Goal: Task Accomplishment & Management: Manage account settings

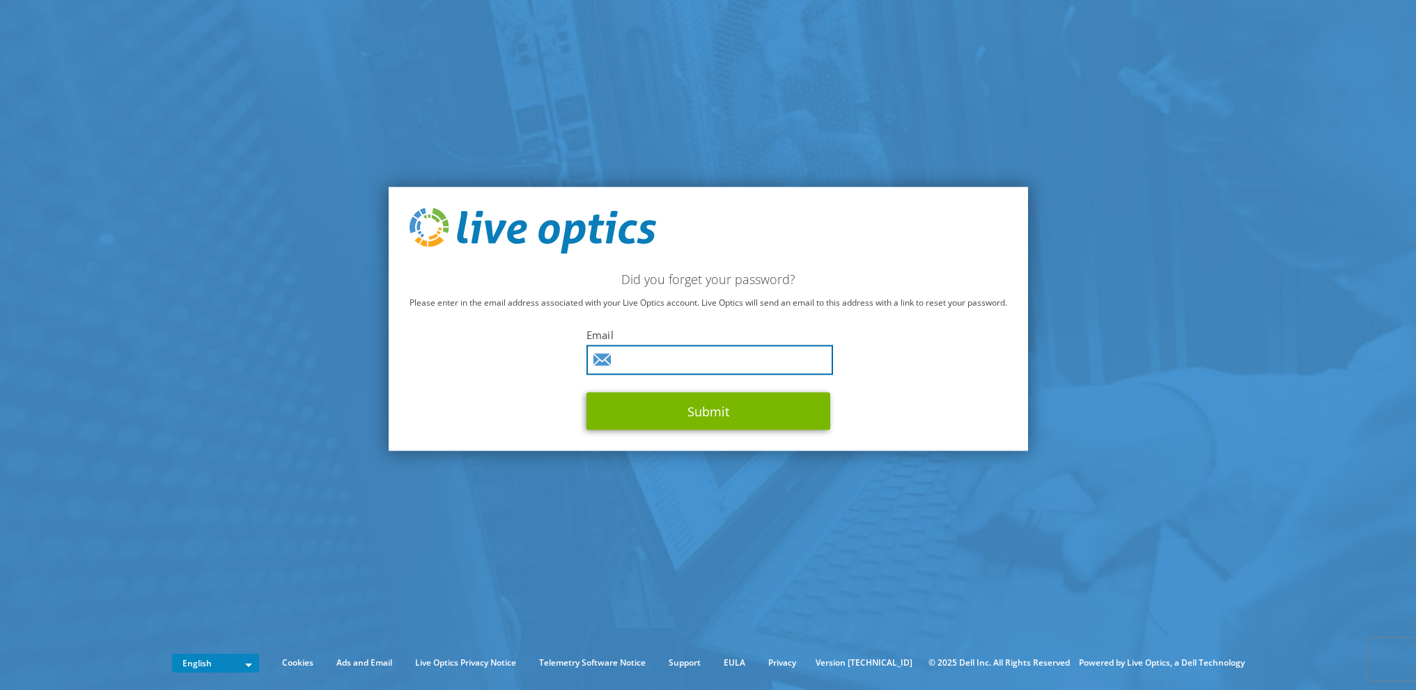
click at [680, 358] on input "text" at bounding box center [709, 360] width 247 height 30
type input "[PERSON_NAME][EMAIL_ADDRESS][DOMAIN_NAME]"
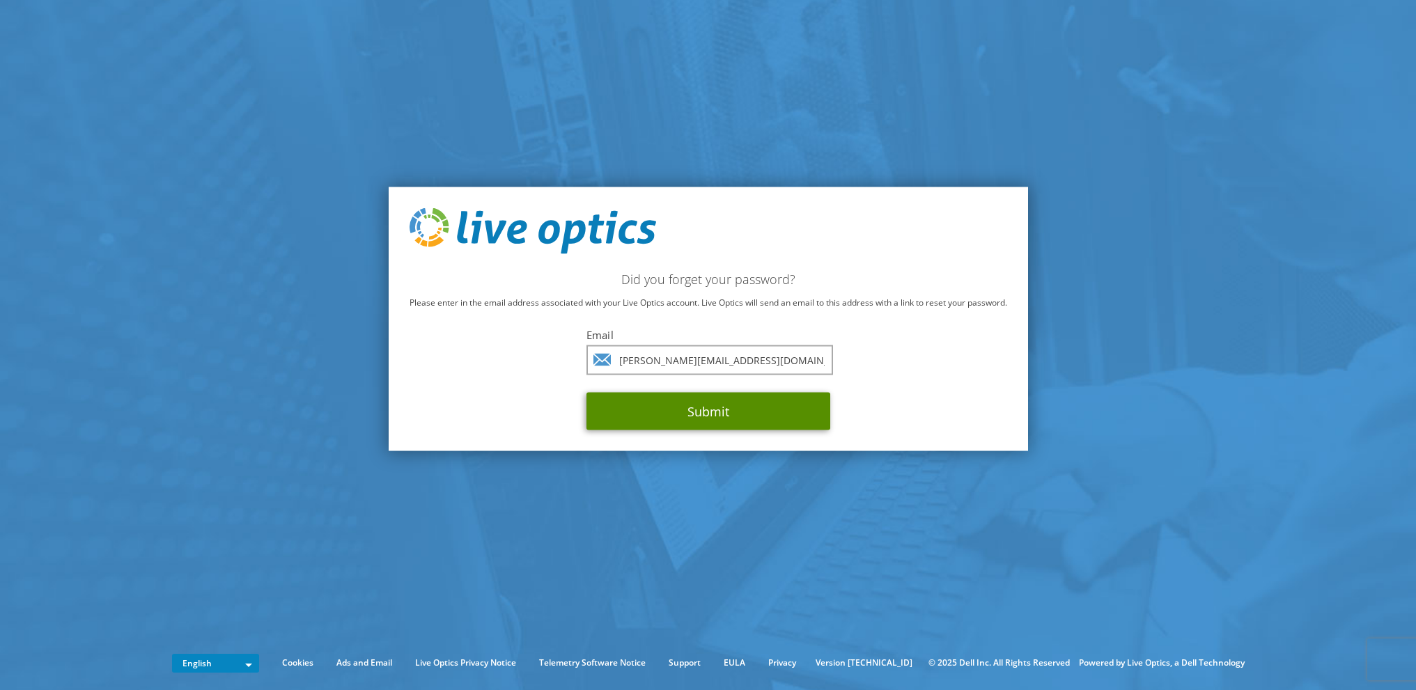
click at [710, 412] on button "Submit" at bounding box center [708, 411] width 244 height 38
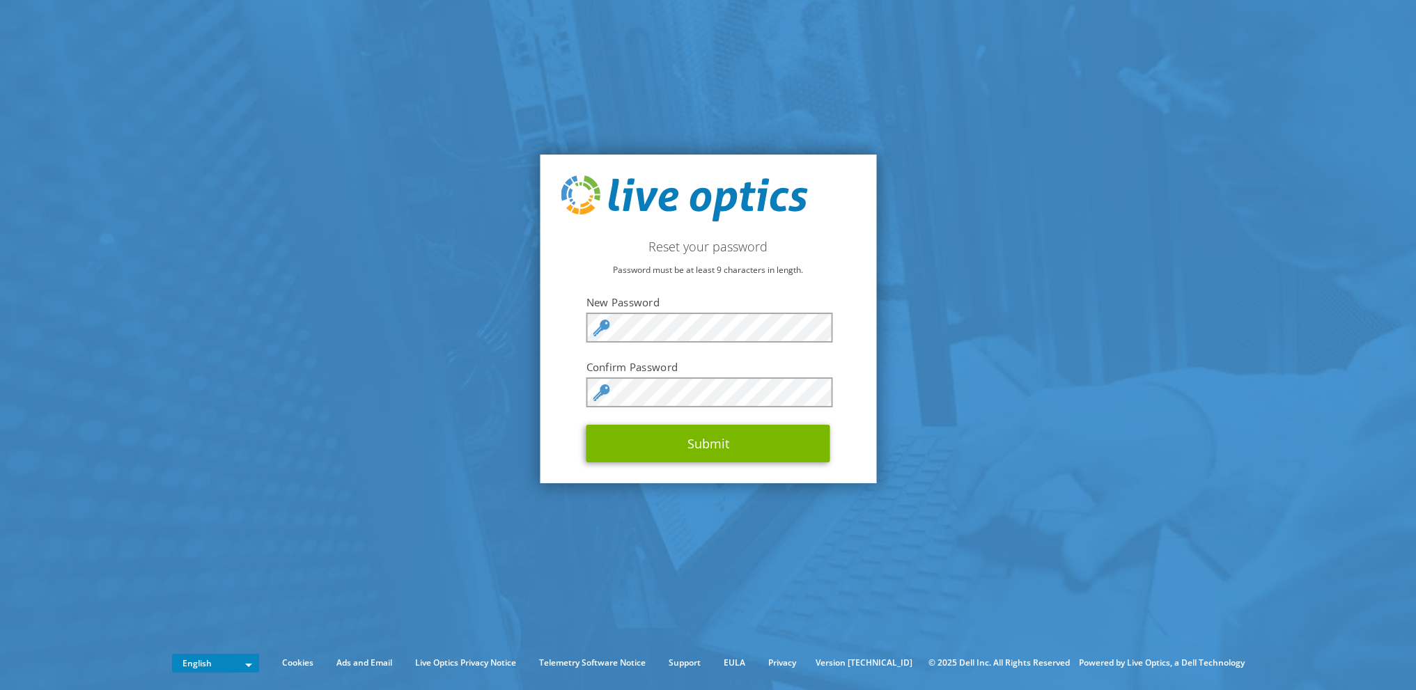
click at [533, 263] on section "Reset your password Password must be at least 9 characters in length. New Passw…" at bounding box center [708, 319] width 1416 height 638
click at [709, 438] on button "Submit" at bounding box center [708, 444] width 244 height 38
